Goal: Task Accomplishment & Management: Complete application form

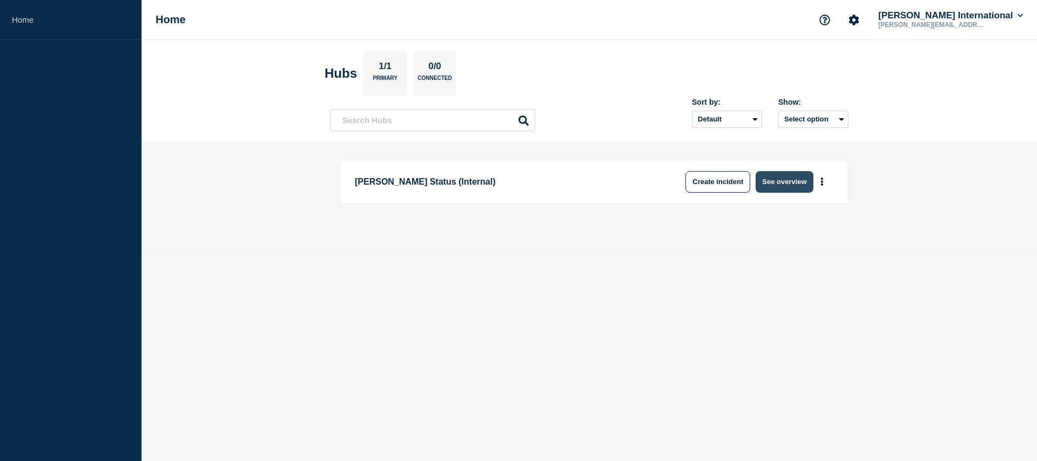
click at [794, 186] on button "See overview" at bounding box center [784, 182] width 57 height 22
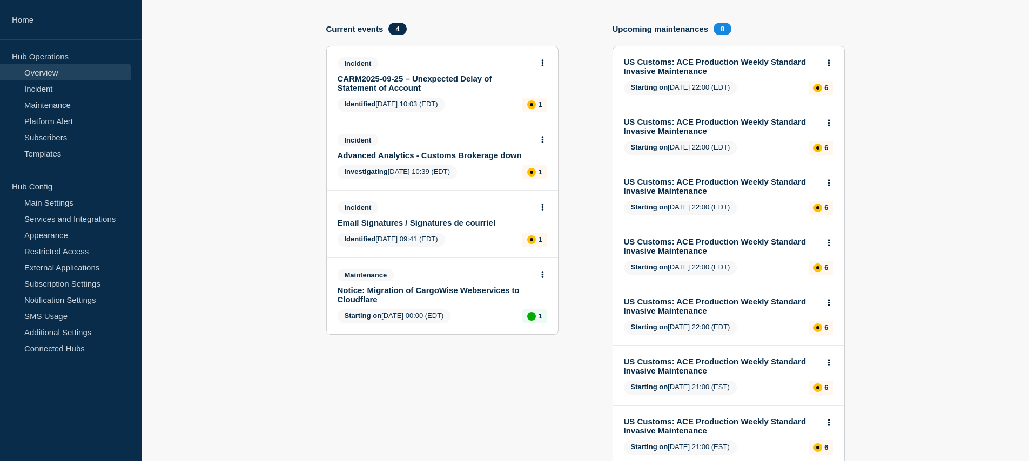
scroll to position [110, 0]
click at [413, 89] on link "CARM2025-09-25 – Unexpected Delay of Statement of Account" at bounding box center [435, 84] width 195 height 18
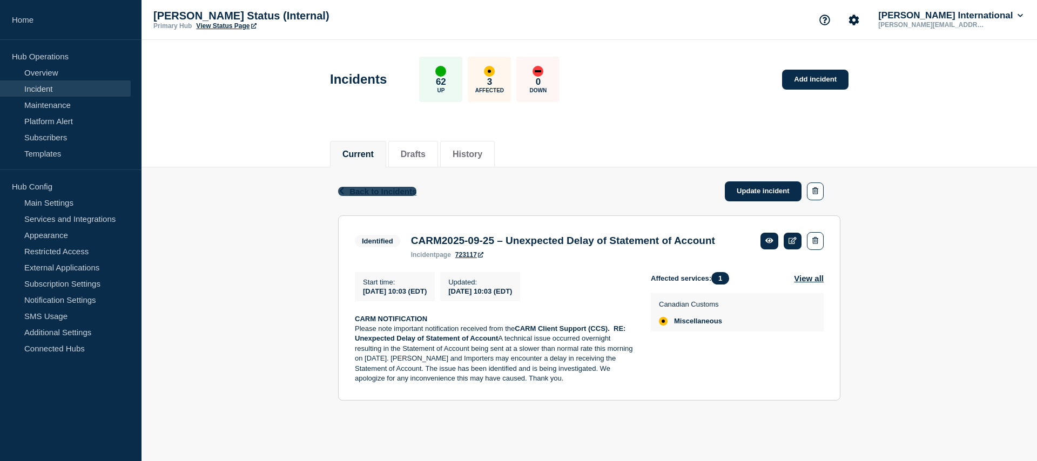
click at [350, 191] on span "Back to Incidents" at bounding box center [383, 191] width 67 height 9
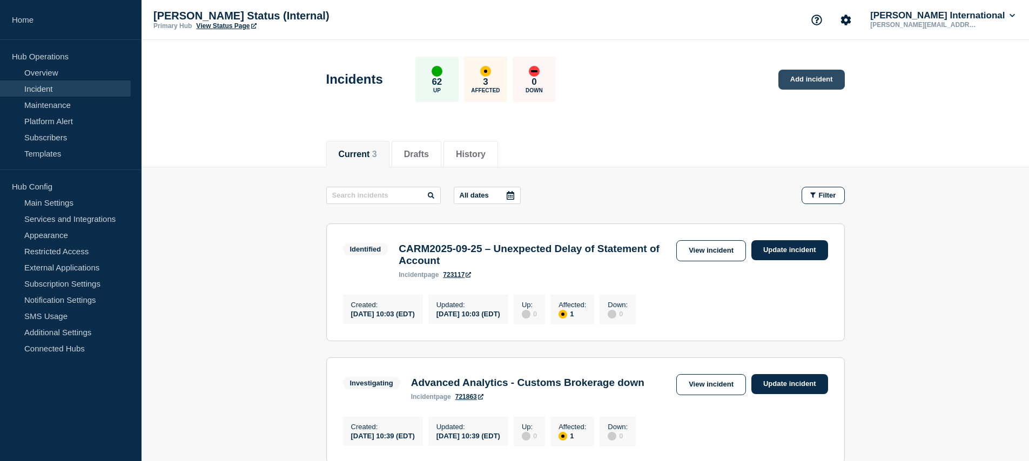
click at [811, 82] on link "Add incident" at bounding box center [811, 80] width 66 height 20
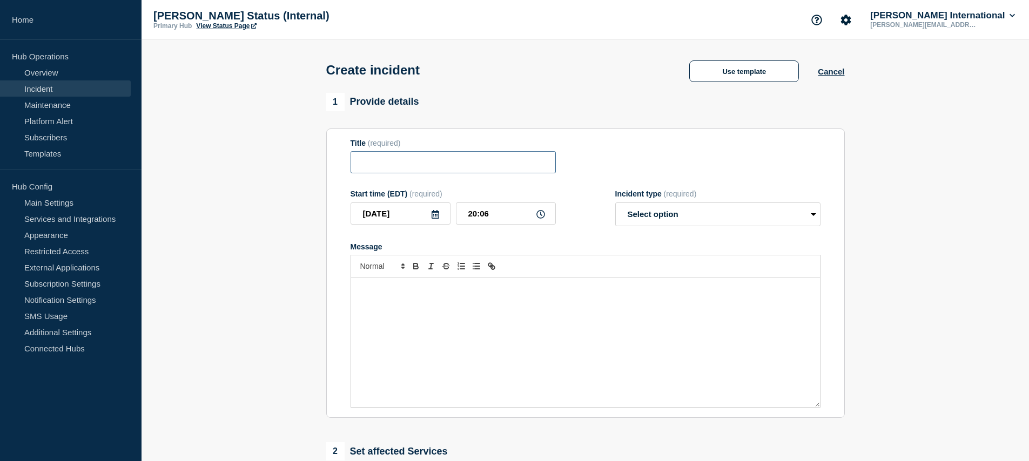
click at [381, 166] on input "Title" at bounding box center [453, 162] width 205 height 22
paste input "TCC25-0133 - Update 1 - Integrated Import Declaration (IID) Processing Delay"
type input "TCC25-0133 - Update 1 - Integrated Import Declaration (IID) Processing Delay"
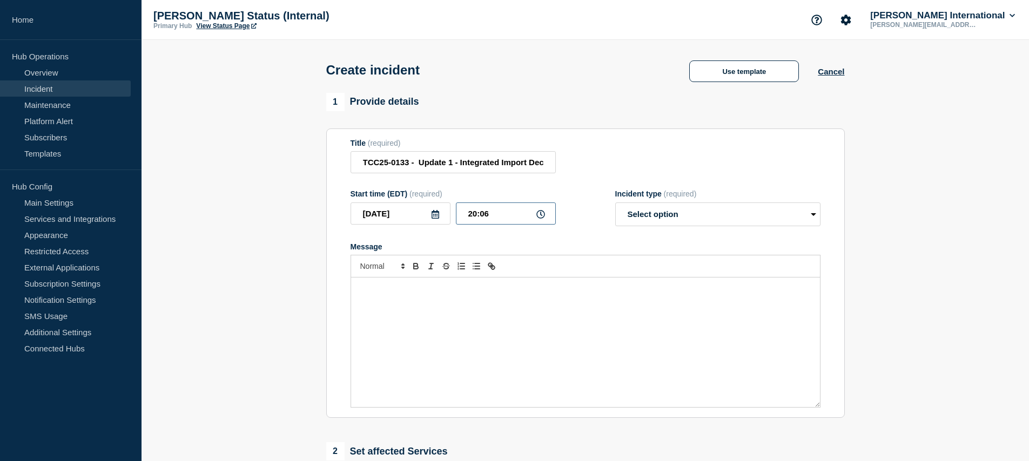
drag, startPoint x: 499, startPoint y: 225, endPoint x: 443, endPoint y: 223, distance: 55.1
click at [446, 223] on div "[DATE] 20:06" at bounding box center [453, 214] width 205 height 22
type input "12:48"
click at [656, 213] on select "Select option Investigating Identified Monitoring" at bounding box center [717, 215] width 205 height 24
select select "identified"
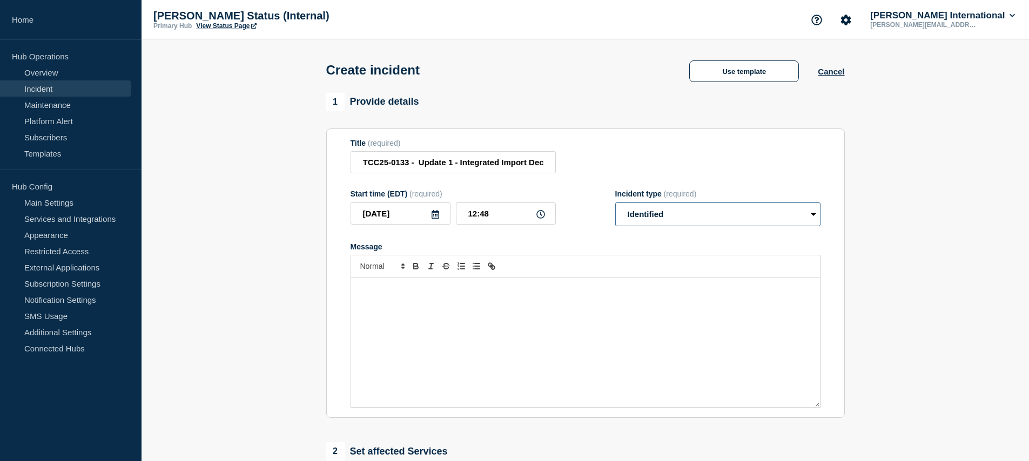
click at [615, 210] on select "Select option Investigating Identified Monitoring" at bounding box center [717, 215] width 205 height 24
click at [392, 305] on div "Message" at bounding box center [585, 343] width 469 height 130
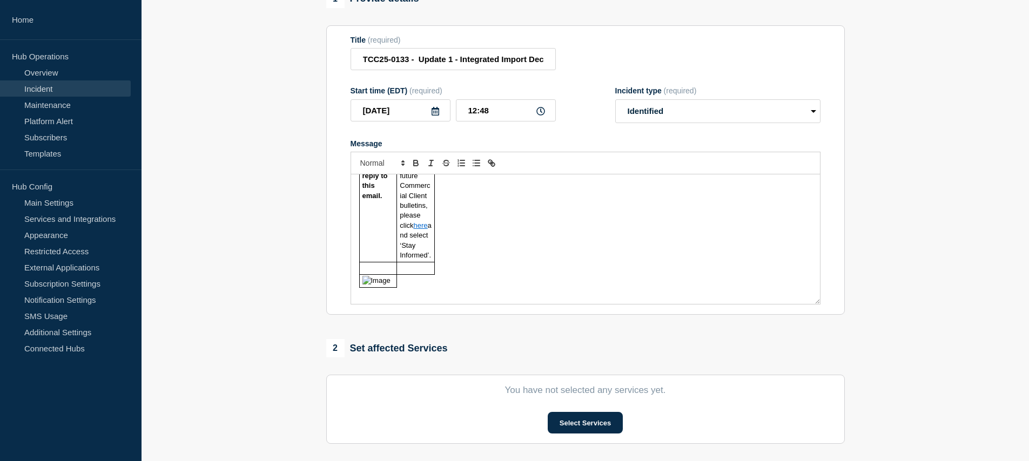
scroll to position [1604, 0]
click at [580, 429] on button "Select Services" at bounding box center [585, 423] width 75 height 22
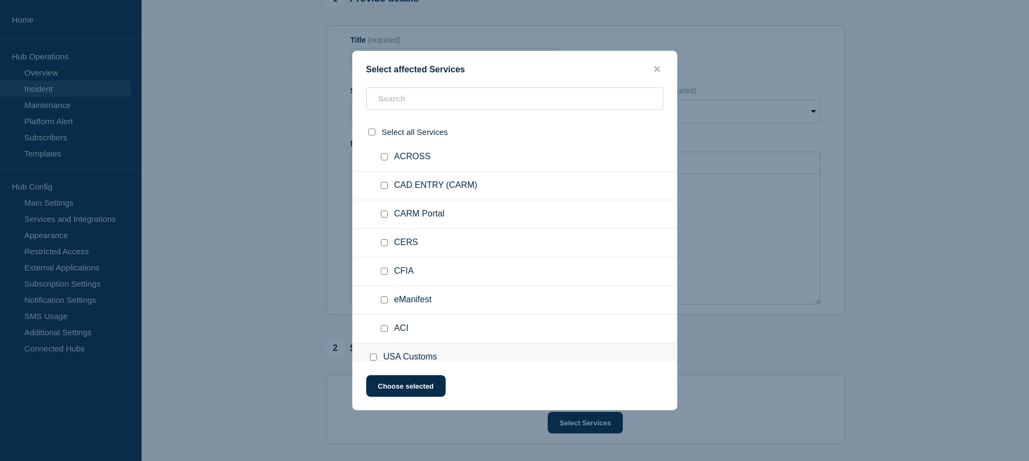
scroll to position [1663, 0]
click at [384, 161] on input "ACROSS checkbox" at bounding box center [384, 157] width 7 height 7
checkbox input "true"
click at [385, 132] on input "Miscellaneous checkbox" at bounding box center [384, 128] width 7 height 7
checkbox input "true"
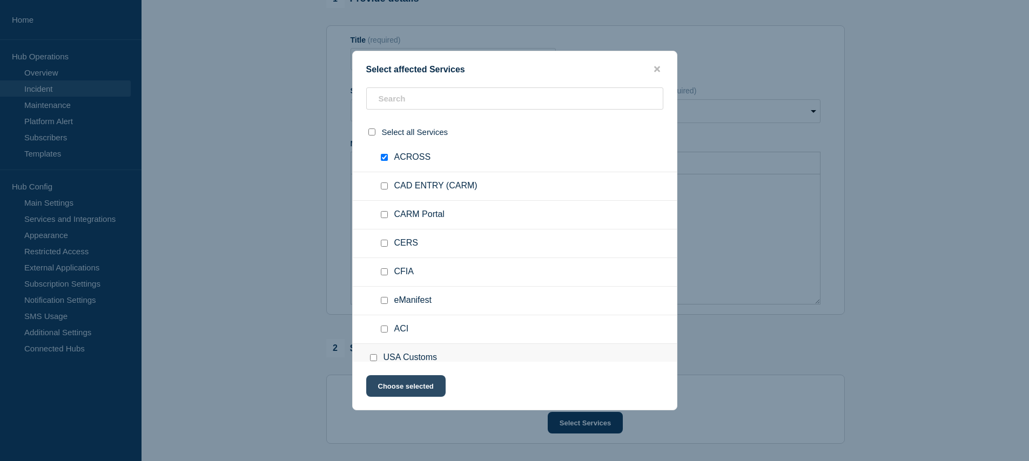
click at [399, 391] on button "Choose selected" at bounding box center [405, 386] width 79 height 22
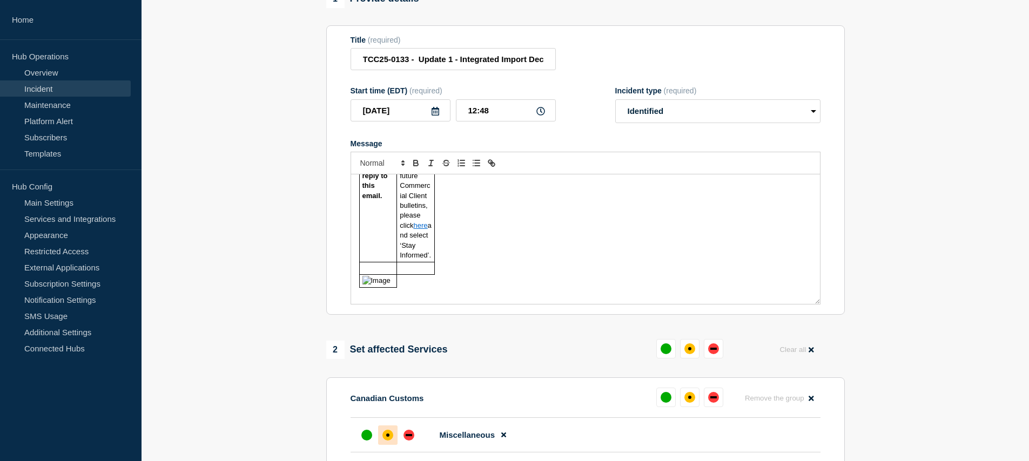
click at [386, 441] on div "affected" at bounding box center [387, 435] width 11 height 11
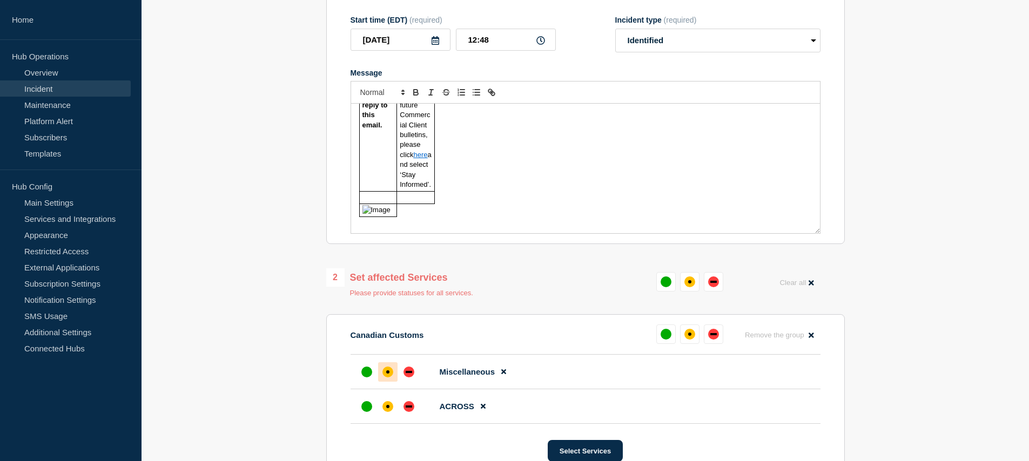
scroll to position [181, 0]
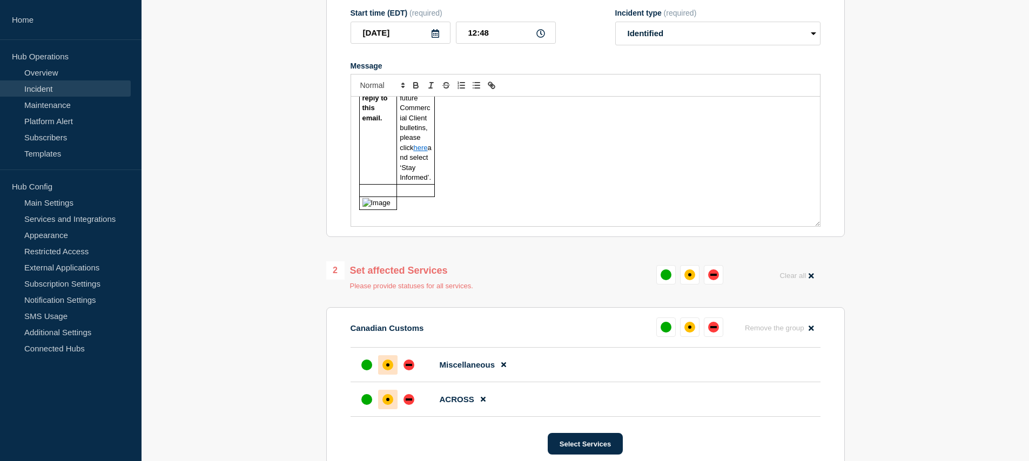
click at [389, 405] on div "affected" at bounding box center [387, 399] width 11 height 11
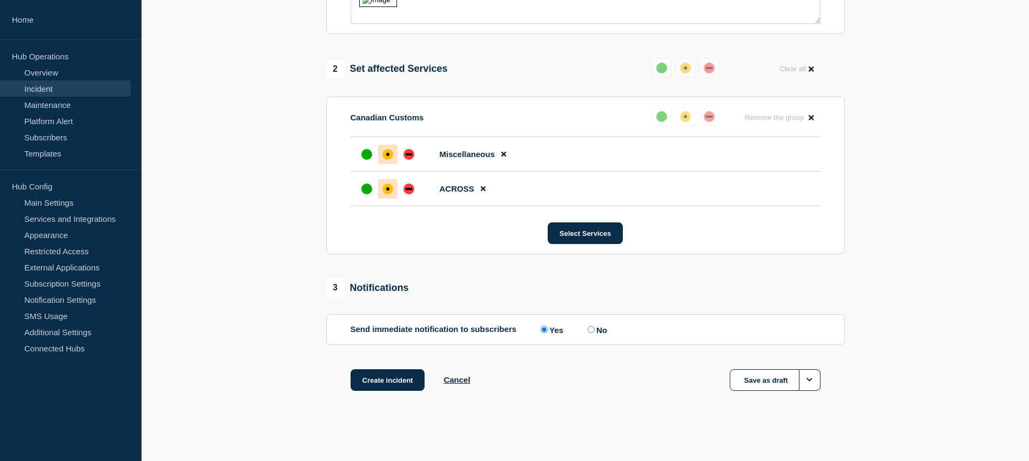
scroll to position [401, 0]
click at [384, 373] on button "Create incident" at bounding box center [388, 380] width 75 height 22
